Goal: Information Seeking & Learning: Understand process/instructions

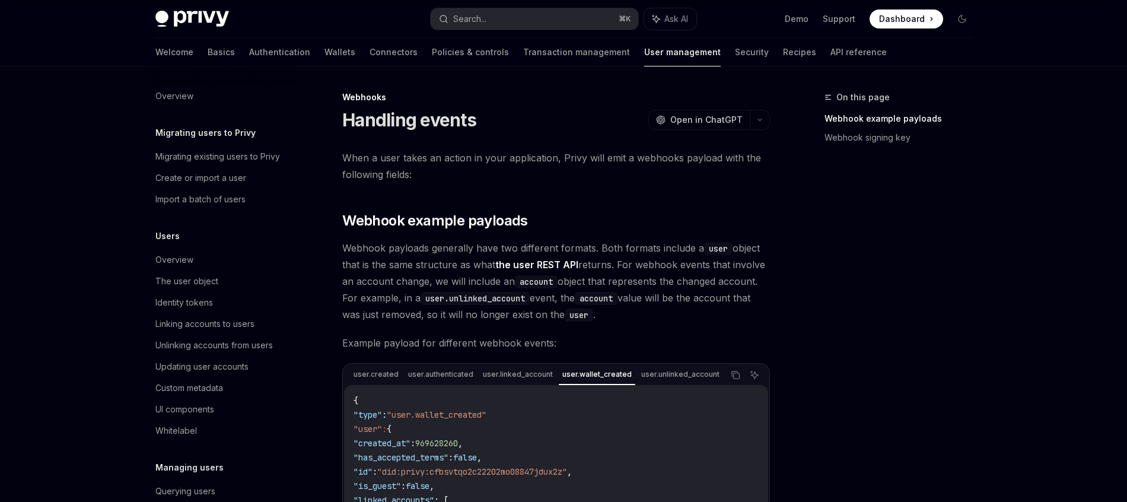
scroll to position [275, 0]
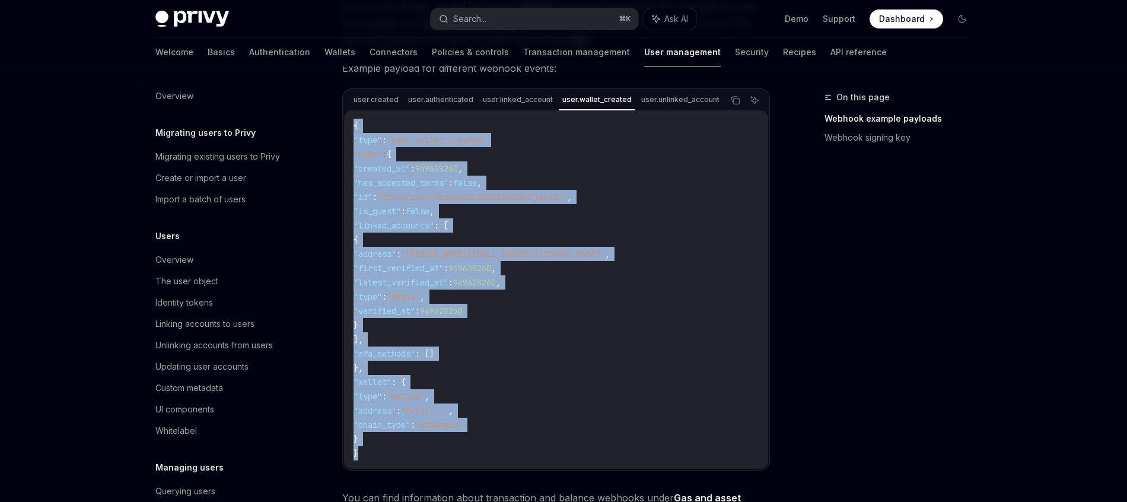
drag, startPoint x: 355, startPoint y: 128, endPoint x: 447, endPoint y: 463, distance: 347.6
click at [433, 468] on div "{ "type" : "user.wallet_created" "user" : { "created_at" : 969628260 , "has_acc…" at bounding box center [556, 289] width 424 height 358
copy code "{ "type" : "user.wallet_created" "user" : { "created_at" : 969628260 , "has_acc…"
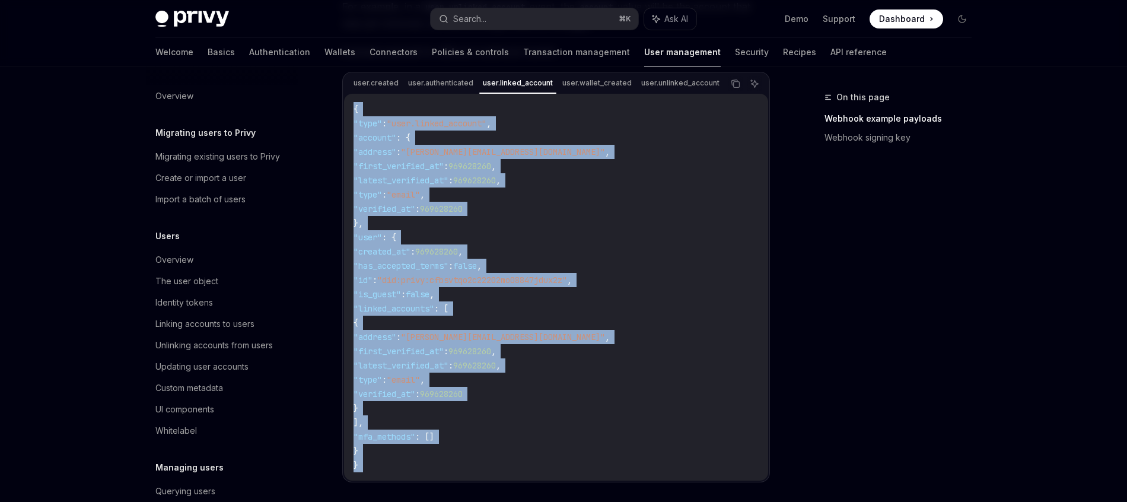
drag, startPoint x: 355, startPoint y: 132, endPoint x: 405, endPoint y: 491, distance: 362.9
click at [383, 494] on div "When a user takes an action in your application, Privy will emit a webhooks pay…" at bounding box center [556, 263] width 428 height 810
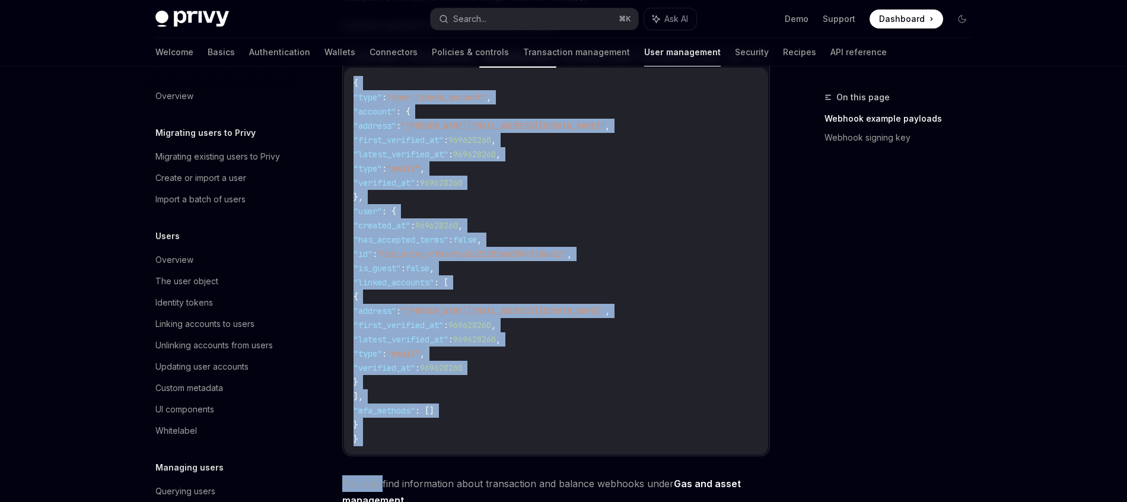
click at [445, 434] on code "{ "type" : "user.linked_account" , "account" : { "address" : "[EMAIL_ADDRESS][D…" at bounding box center [556, 261] width 405 height 370
drag, startPoint x: 361, startPoint y: 443, endPoint x: 329, endPoint y: 83, distance: 361.6
click at [329, 83] on div "Webhooks Handling events OpenAI Open in ChatGPT OpenAI Open in ChatGPT When a u…" at bounding box center [444, 296] width 655 height 1046
copy code "{ "type" : "user.linked_account" , "account" : { "address" : "[EMAIL_ADDRESS][D…"
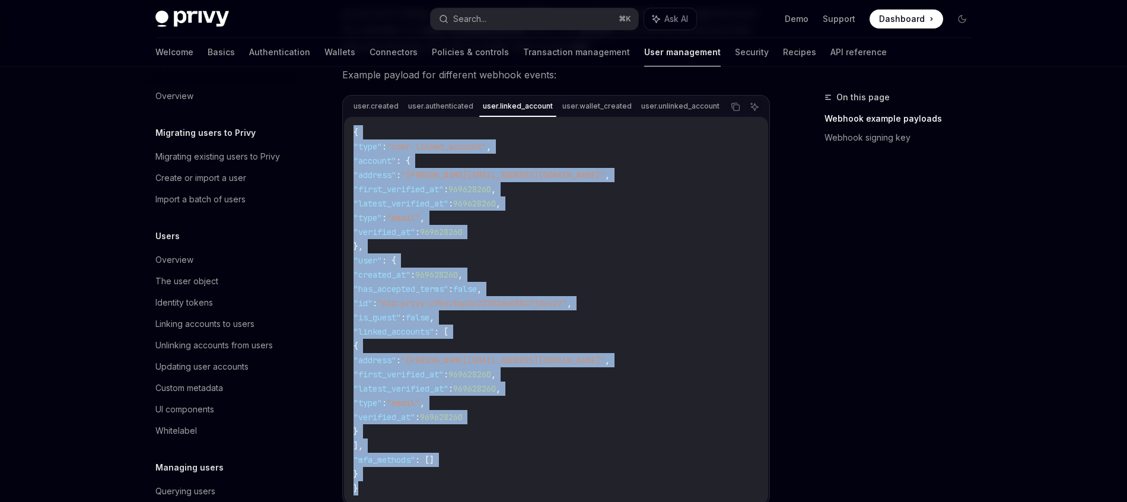
scroll to position [237, 0]
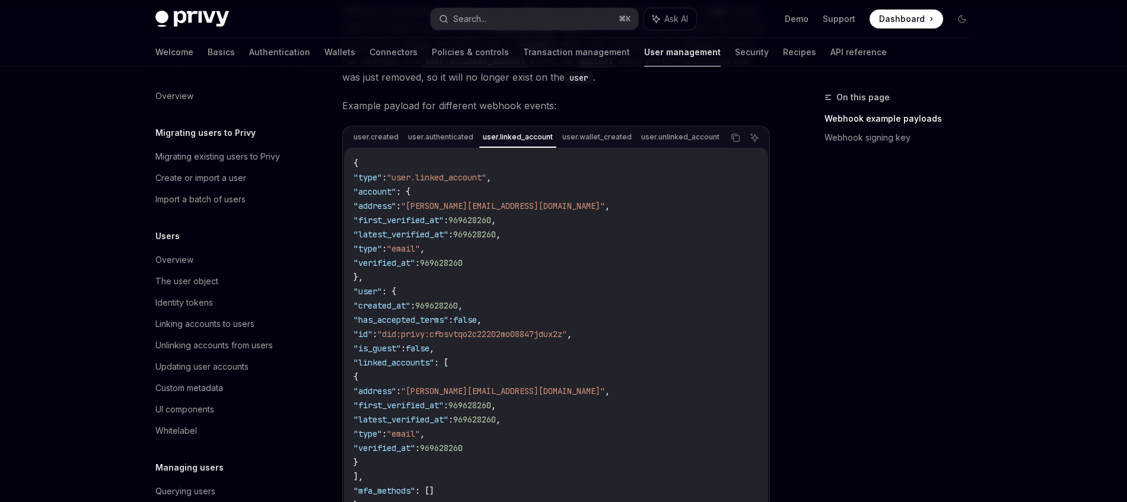
click at [975, 227] on div "On this page Webhook example payloads Webhook signing key" at bounding box center [891, 296] width 180 height 412
